Goal: Task Accomplishment & Management: Manage account settings

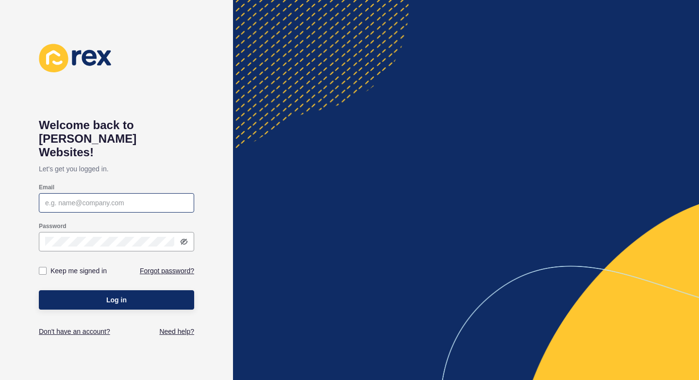
click at [139, 194] on div at bounding box center [116, 202] width 155 height 19
type input "[PERSON_NAME][EMAIL_ADDRESS][PERSON_NAME][DOMAIN_NAME]"
click at [138, 232] on div at bounding box center [116, 241] width 155 height 19
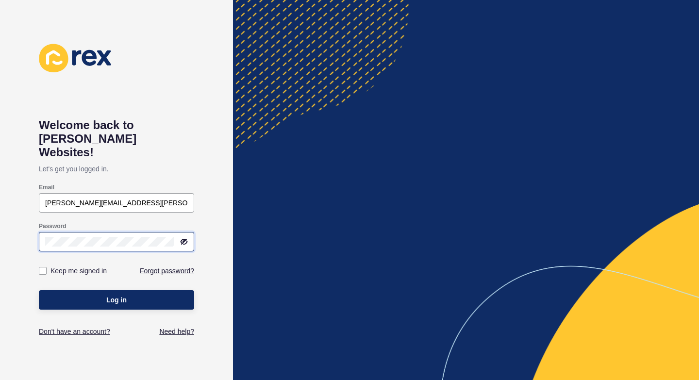
click at [39, 290] on button "Log in" at bounding box center [116, 299] width 155 height 19
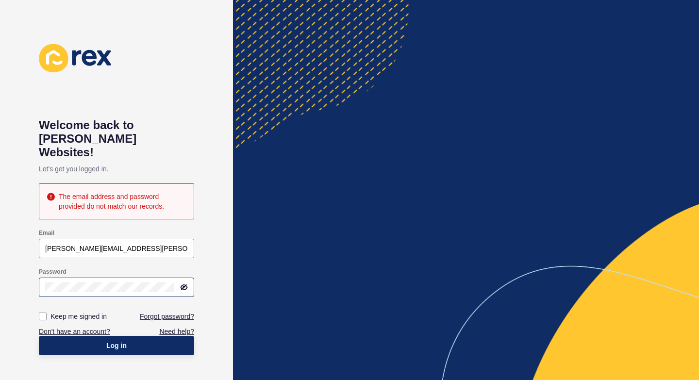
click at [182, 285] on icon at bounding box center [183, 287] width 5 height 4
click at [182, 285] on icon at bounding box center [184, 287] width 6 height 5
click at [165, 111] on div "Welcome back to [PERSON_NAME] Websites! Let's get you logged in. The email addr…" at bounding box center [116, 190] width 155 height 293
